Goal: Information Seeking & Learning: Learn about a topic

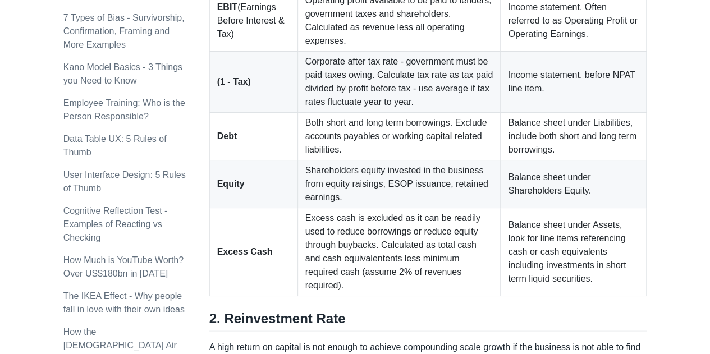
scroll to position [963, 0]
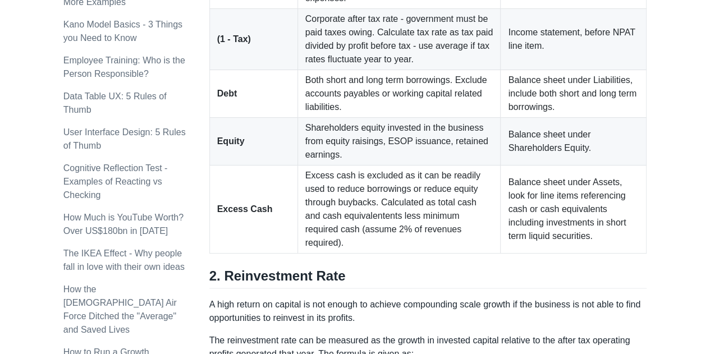
click at [401, 188] on td "Excess cash is excluded as it can be readily used to reduce borrowings or reduc…" at bounding box center [398, 210] width 203 height 88
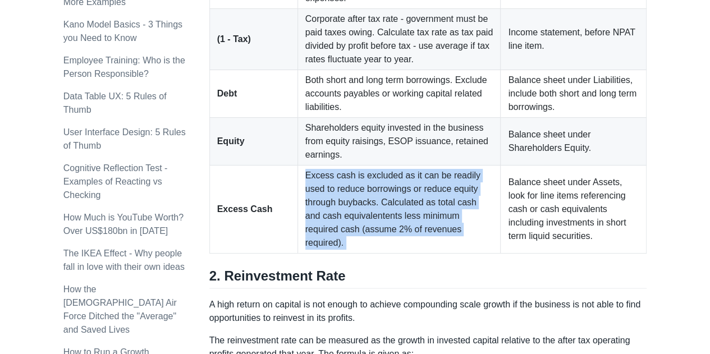
click at [401, 188] on td "Excess cash is excluded as it can be readily used to reduce borrowings or reduc…" at bounding box center [398, 210] width 203 height 88
click at [435, 187] on td "Excess cash is excluded as it can be readily used to reduce borrowings or reduc…" at bounding box center [398, 210] width 203 height 88
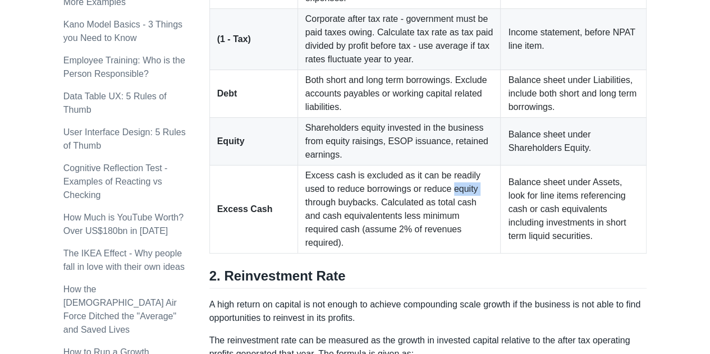
click at [435, 187] on td "Excess cash is excluded as it can be readily used to reduce borrowings or reduc…" at bounding box center [398, 210] width 203 height 88
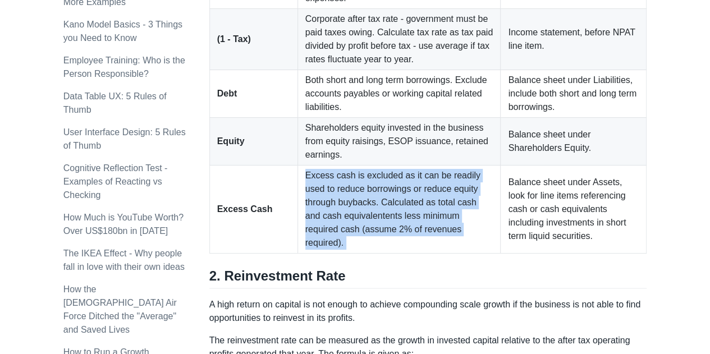
click at [435, 187] on td "Excess cash is excluded as it can be readily used to reduce borrowings or reduc…" at bounding box center [398, 210] width 203 height 88
click at [445, 188] on td "Excess cash is excluded as it can be readily used to reduce borrowings or reduc…" at bounding box center [398, 210] width 203 height 88
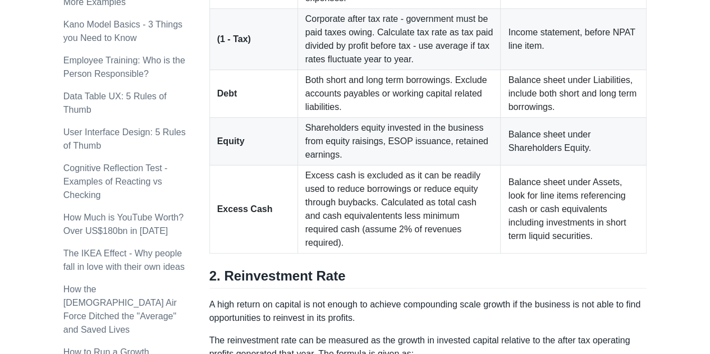
click at [445, 188] on td "Excess cash is excluded as it can be readily used to reduce borrowings or reduc…" at bounding box center [398, 210] width 203 height 88
click at [402, 177] on td "Excess cash is excluded as it can be readily used to reduce borrowings or reduc…" at bounding box center [398, 210] width 203 height 88
